Goal: Transaction & Acquisition: Purchase product/service

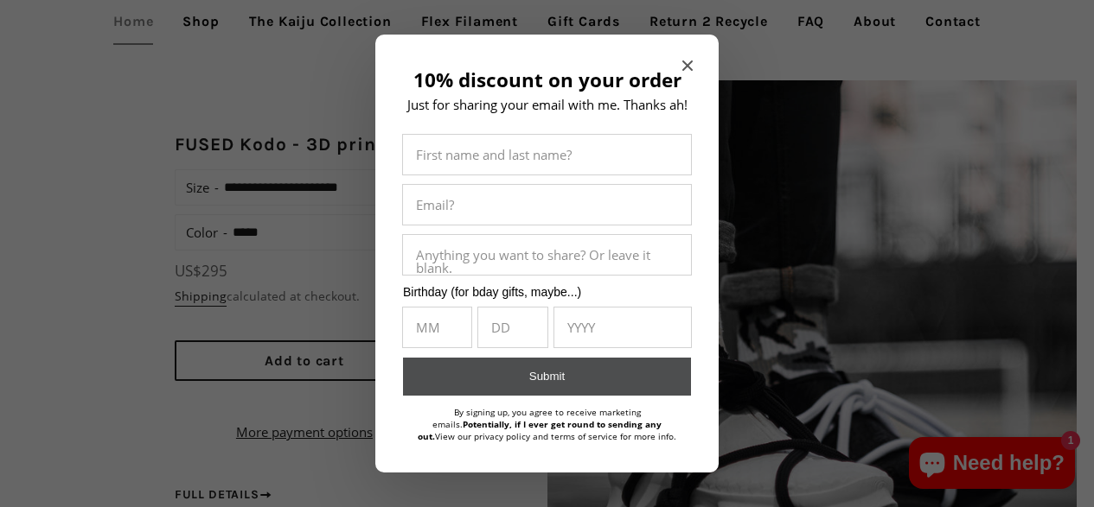
scroll to position [1124, 0]
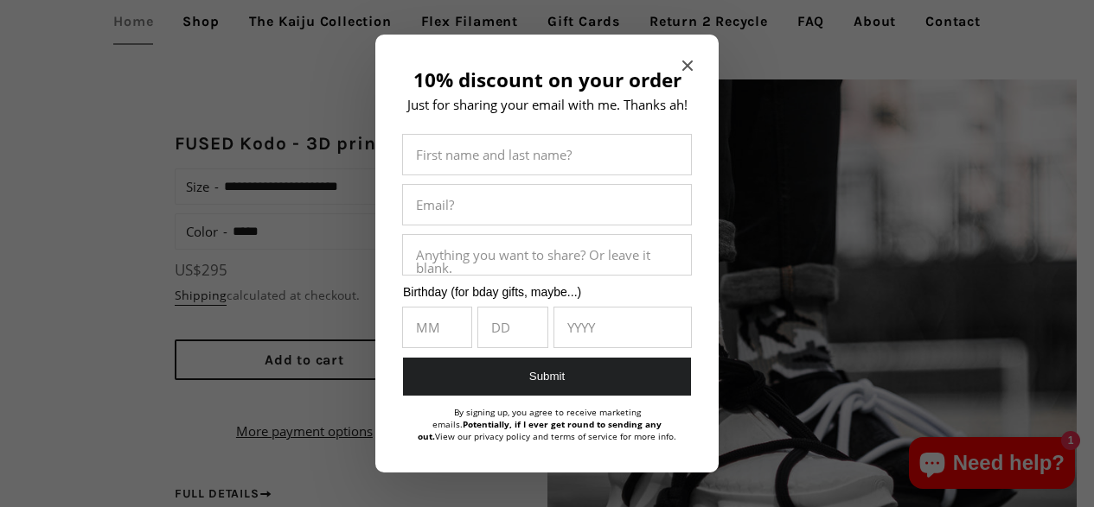
click at [690, 61] on icon "Close modal" at bounding box center [687, 66] width 10 height 10
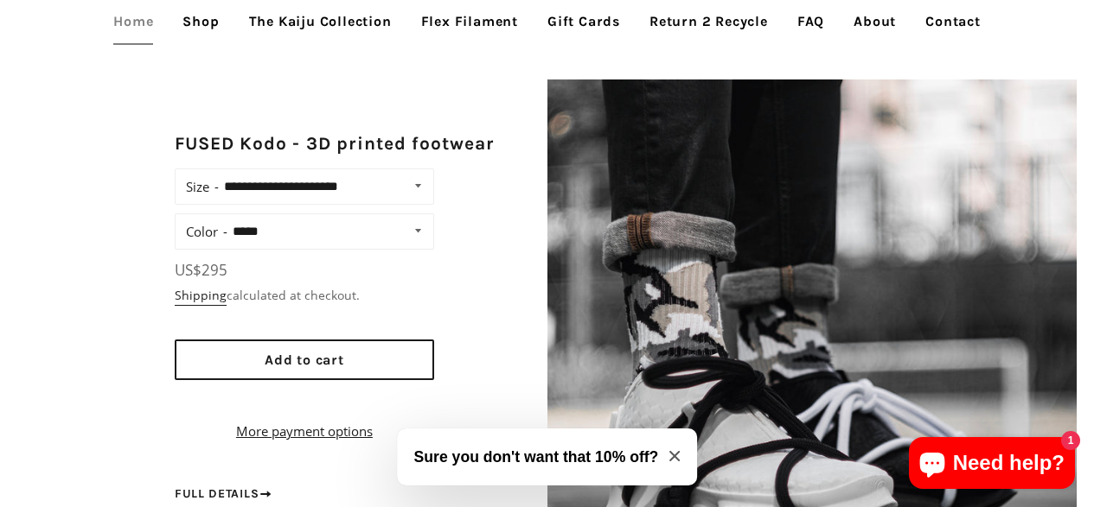
click at [221, 220] on label "Color" at bounding box center [206, 232] width 41 height 24
click at [227, 220] on select "**********" at bounding box center [328, 232] width 203 height 24
click at [271, 352] on span "Add to cart" at bounding box center [305, 360] width 80 height 16
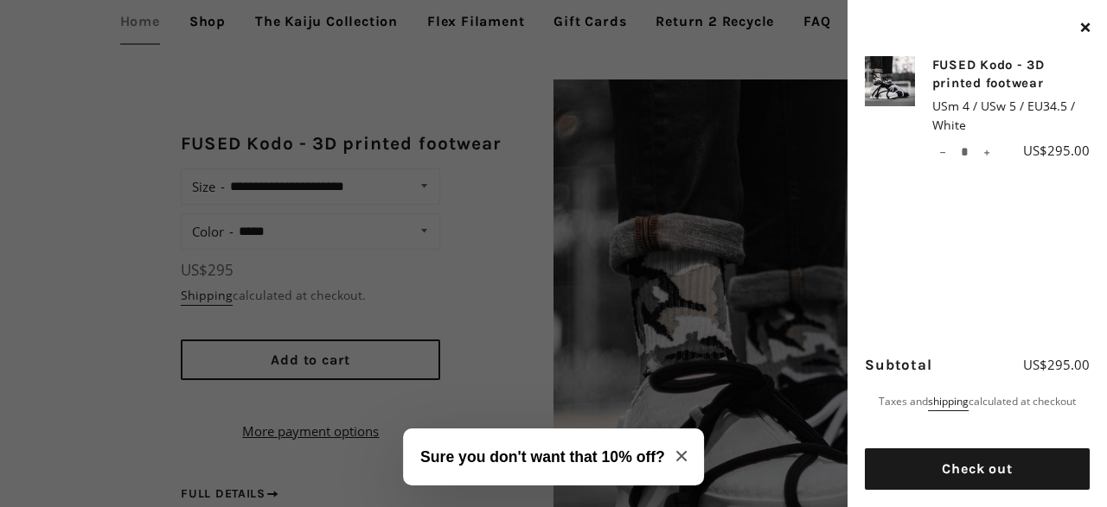
click at [683, 454] on icon "Close modal" at bounding box center [681, 456] width 10 height 10
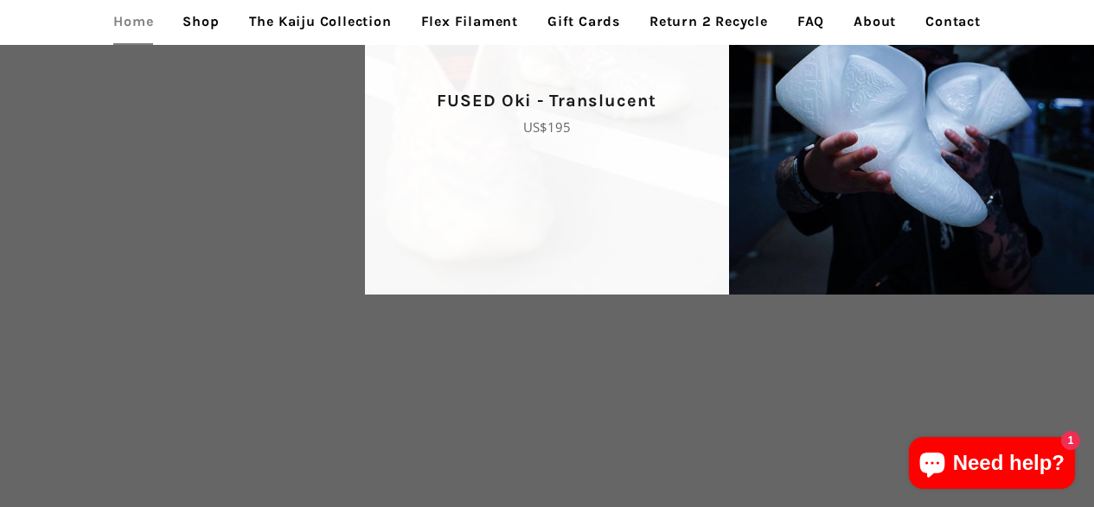
scroll to position [2594, 0]
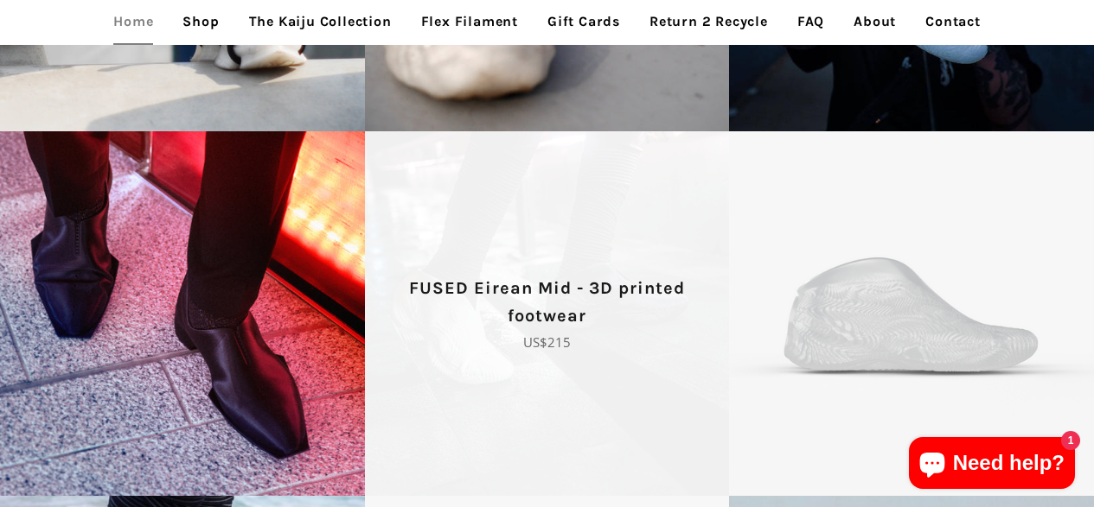
click at [628, 299] on p "FUSED Eirean Mid - 3D printed footwear" at bounding box center [547, 302] width 304 height 55
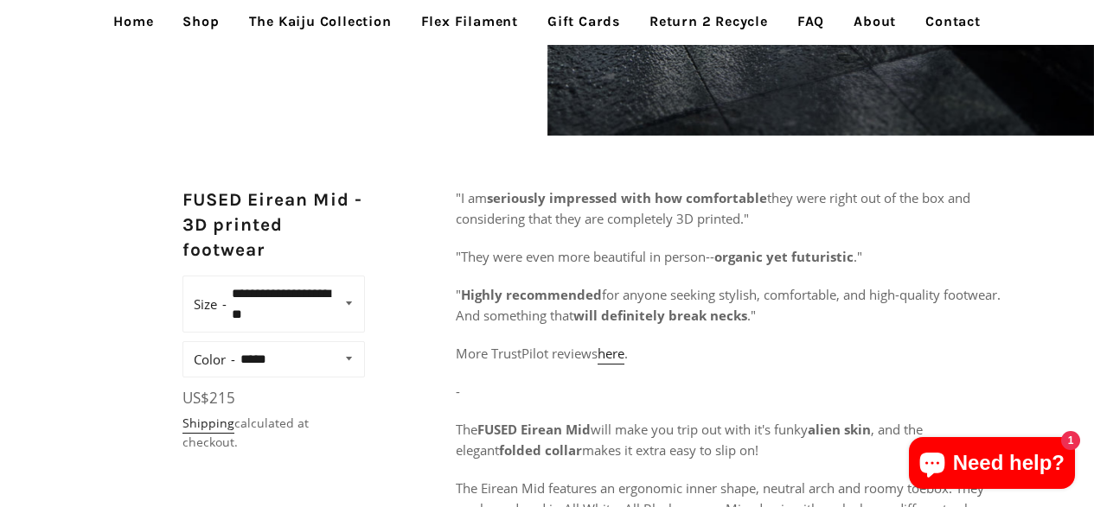
scroll to position [605, 0]
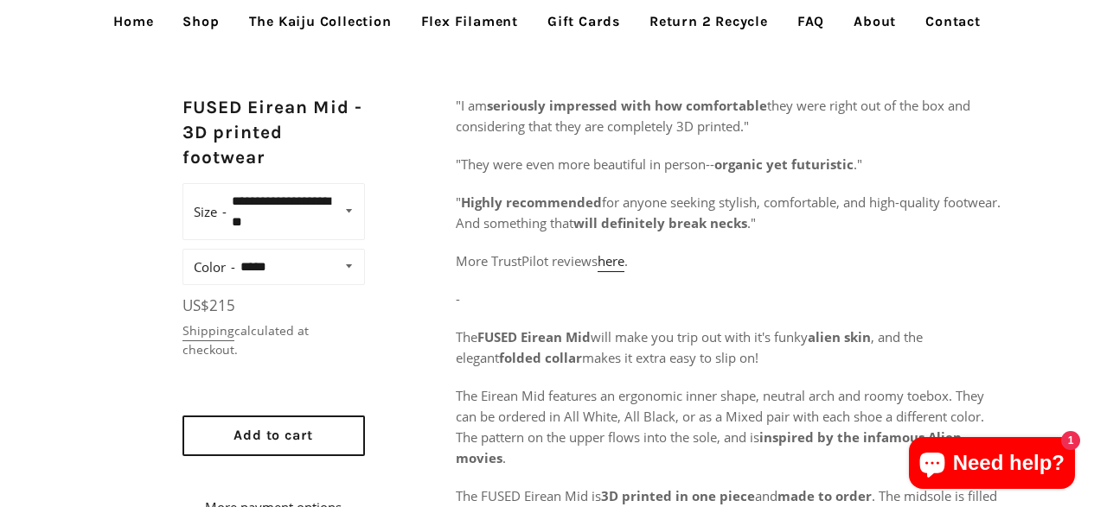
click at [195, 326] on link "Shipping" at bounding box center [208, 331] width 52 height 19
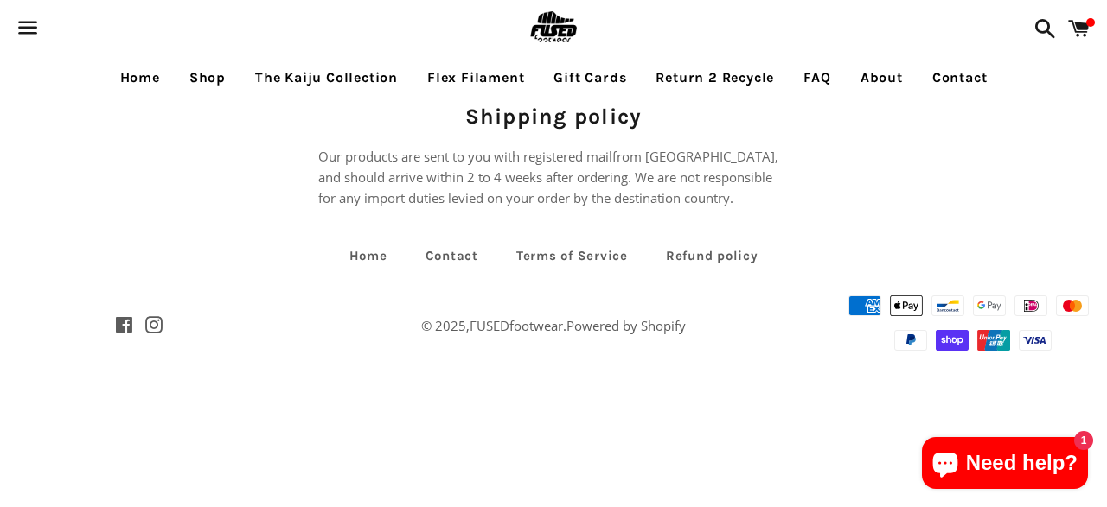
click at [689, 65] on link "Return 2 Recycle" at bounding box center [714, 77] width 144 height 43
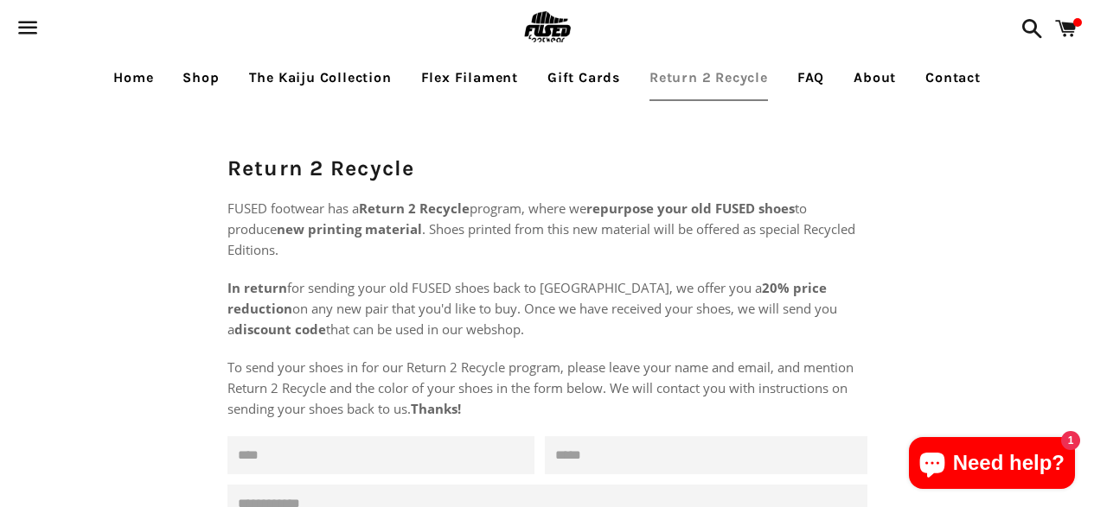
click at [361, 82] on link "The Kaiju Collection" at bounding box center [320, 77] width 169 height 43
